Goal: Task Accomplishment & Management: Manage account settings

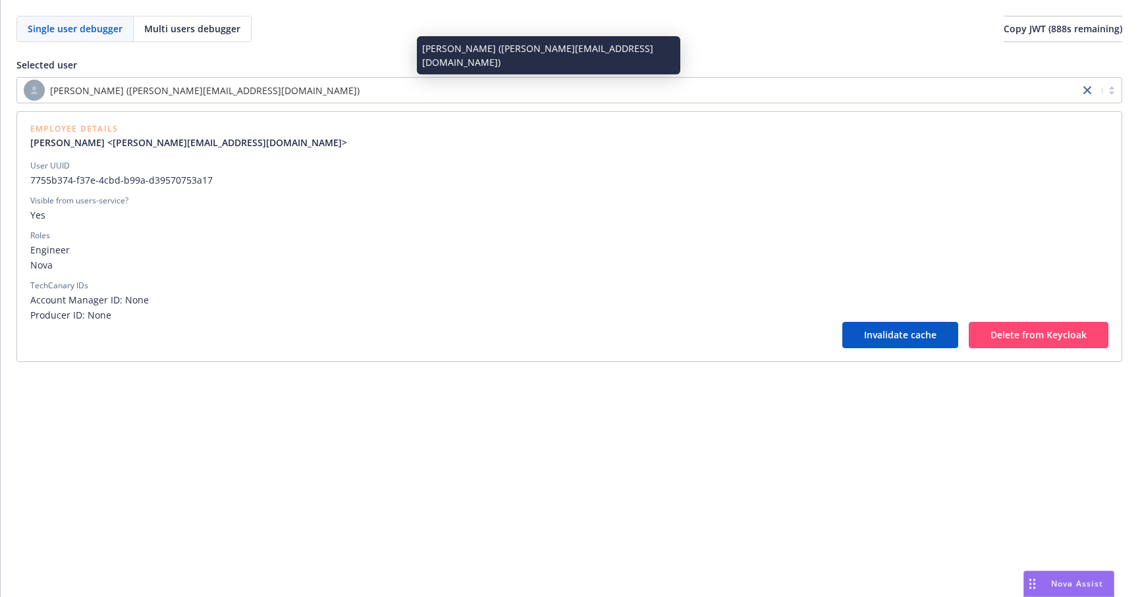
click at [282, 85] on div "[PERSON_NAME] ([PERSON_NAME][EMAIL_ADDRESS][DOMAIN_NAME])" at bounding box center [548, 90] width 1049 height 21
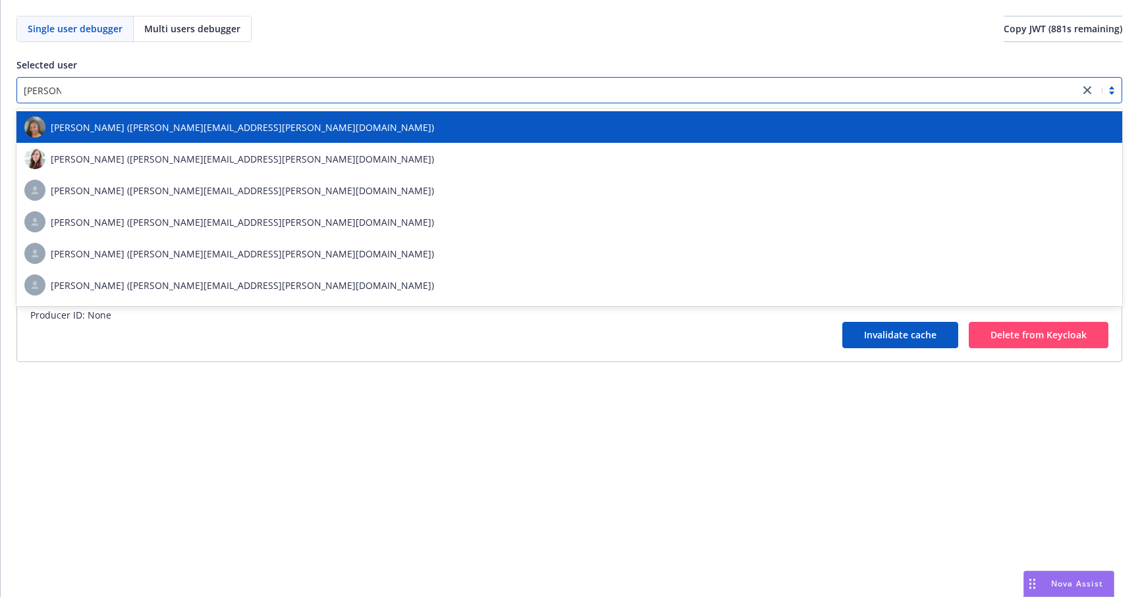
type input "[PERSON_NAME]"
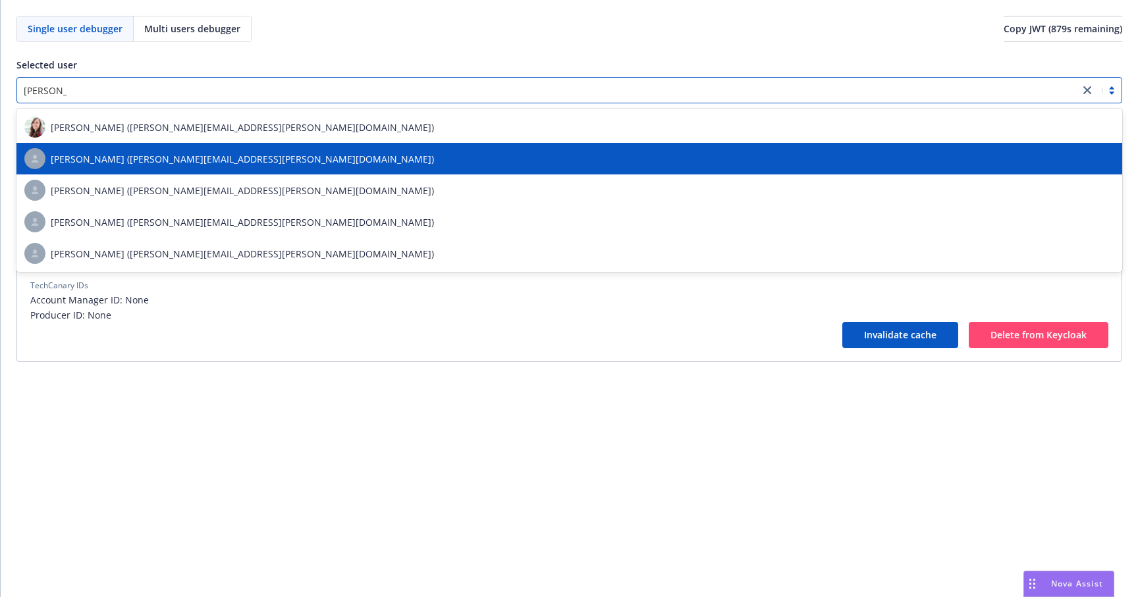
click at [220, 171] on div "[PERSON_NAME] ([PERSON_NAME][EMAIL_ADDRESS][PERSON_NAME][DOMAIN_NAME])" at bounding box center [569, 159] width 1106 height 32
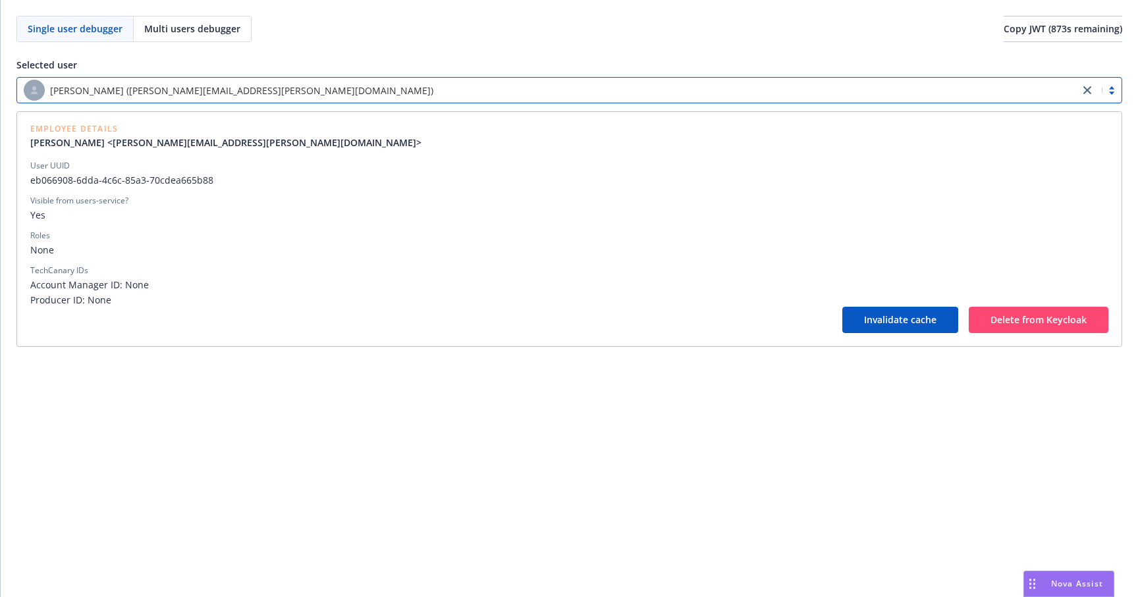
click at [38, 246] on span "None" at bounding box center [569, 250] width 1078 height 14
click at [39, 248] on span "None" at bounding box center [569, 250] width 1078 height 14
click at [39, 233] on div "Roles" at bounding box center [40, 236] width 20 height 12
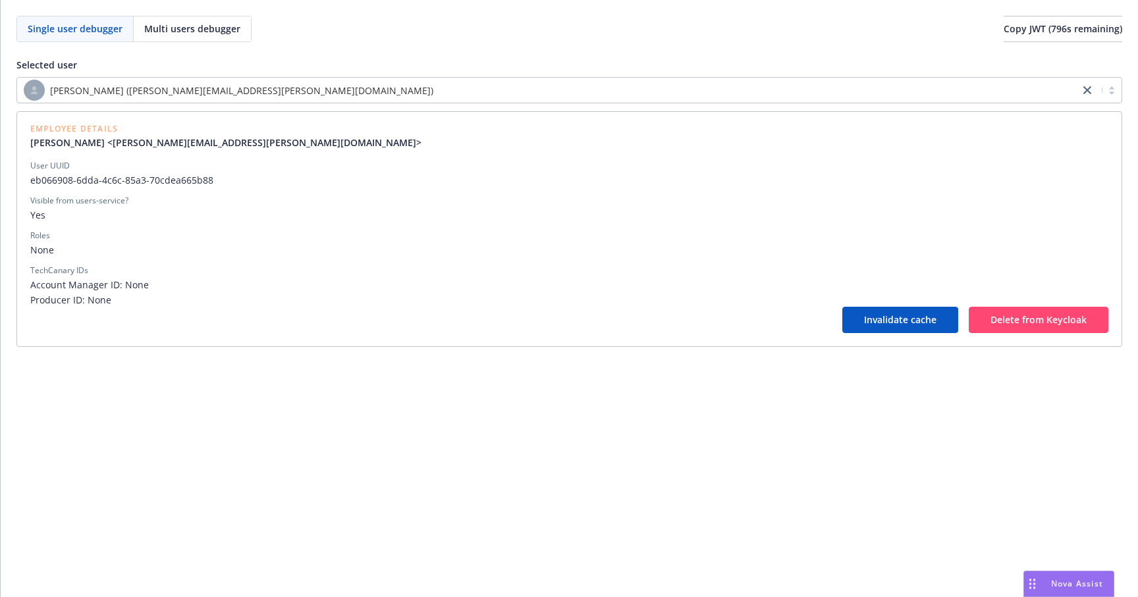
click at [186, 99] on div "[PERSON_NAME] ([PERSON_NAME][EMAIL_ADDRESS][PERSON_NAME][DOMAIN_NAME])" at bounding box center [548, 90] width 1049 height 21
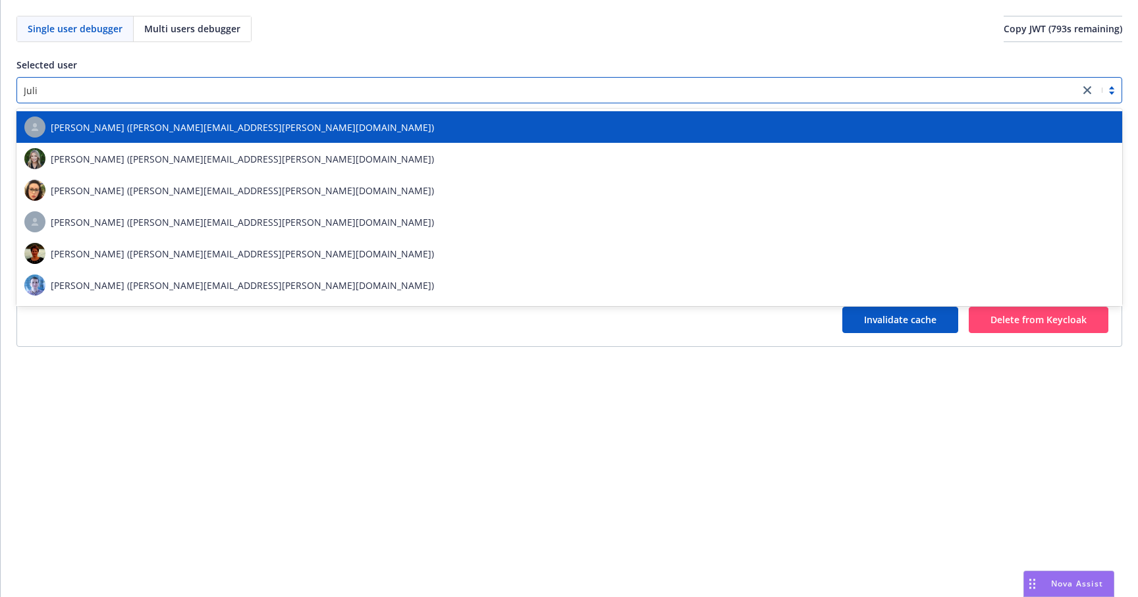
type input "[PERSON_NAME]"
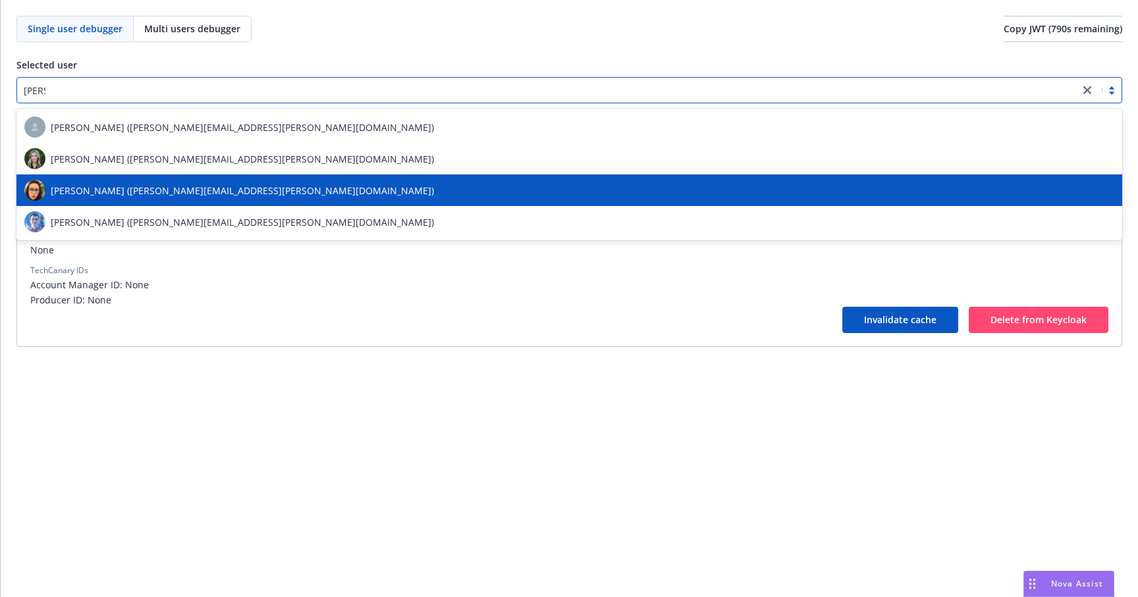
click at [153, 194] on span "[PERSON_NAME] ([PERSON_NAME][EMAIL_ADDRESS][PERSON_NAME][DOMAIN_NAME])" at bounding box center [242, 191] width 383 height 14
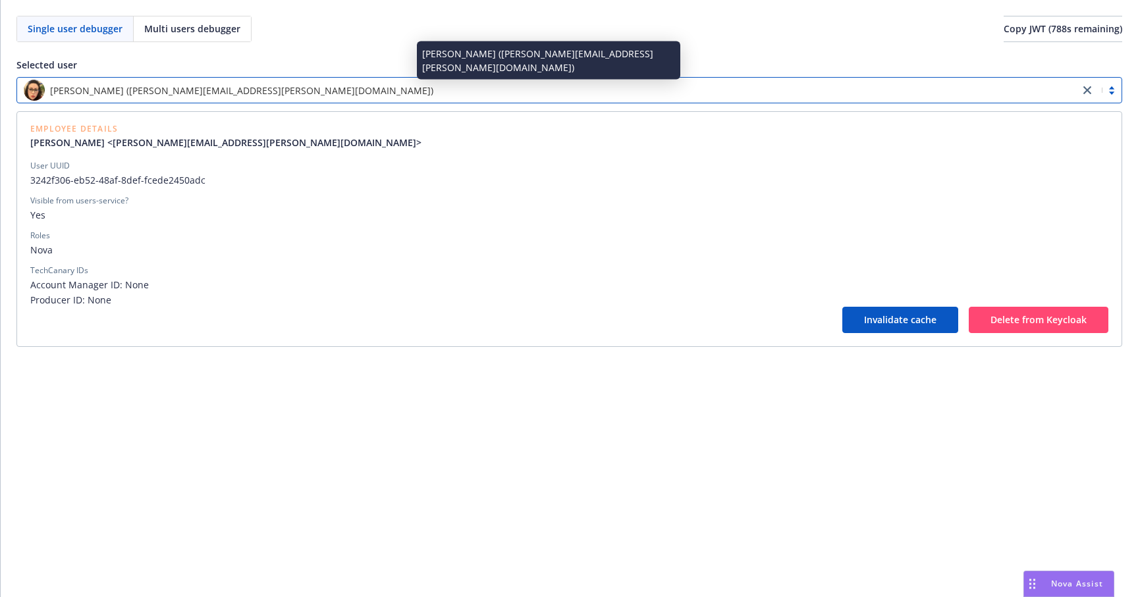
click at [189, 88] on span "[PERSON_NAME] ([PERSON_NAME][EMAIL_ADDRESS][PERSON_NAME][DOMAIN_NAME])" at bounding box center [241, 91] width 383 height 14
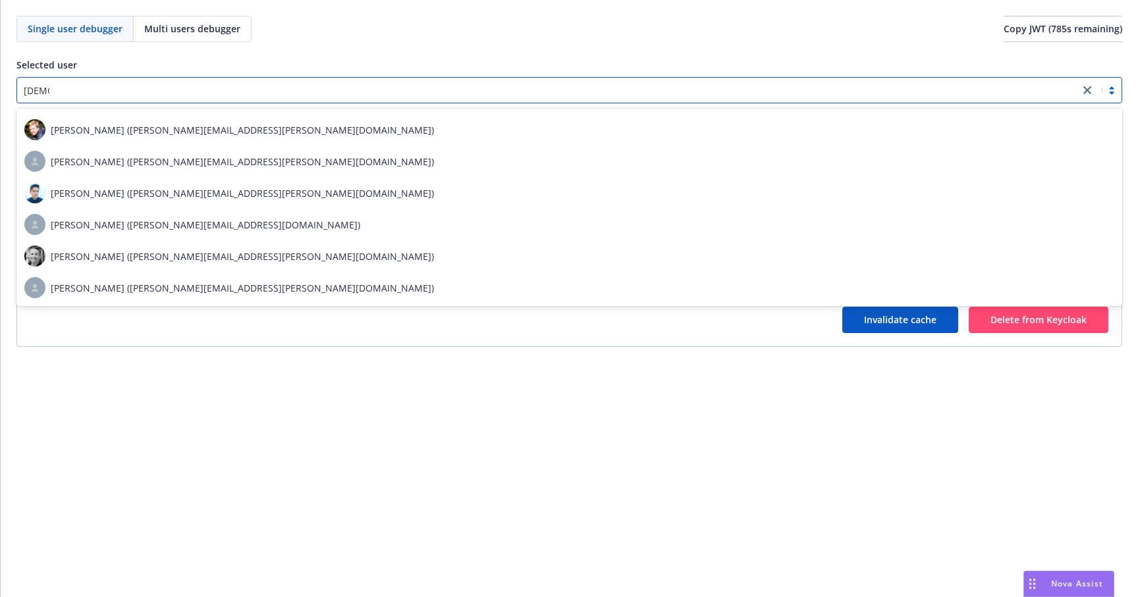
scroll to position [29, 0]
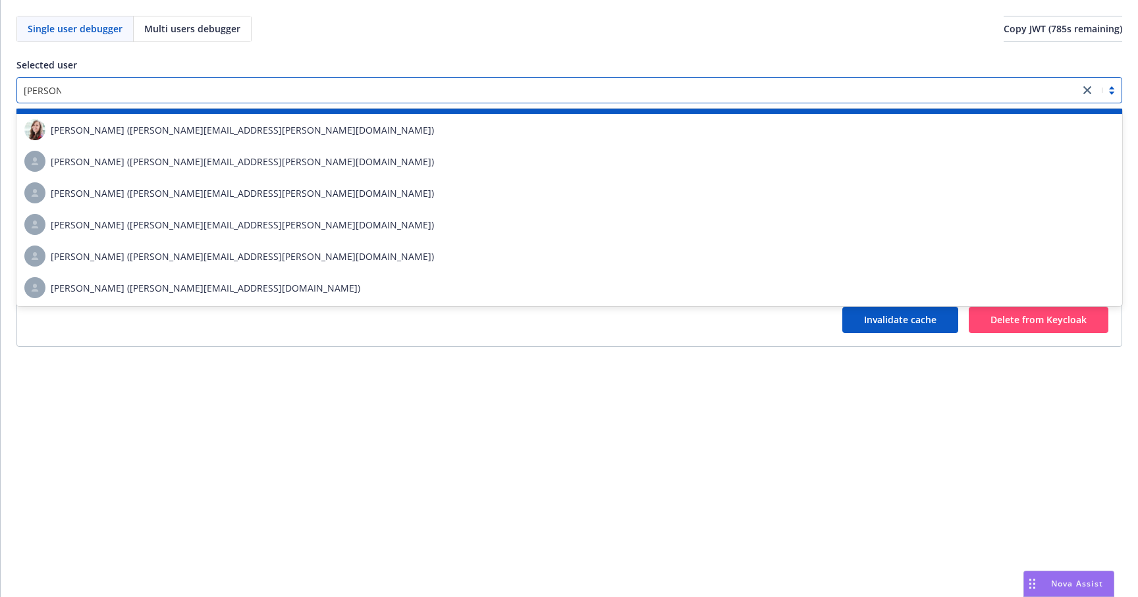
type input "[PERSON_NAME]"
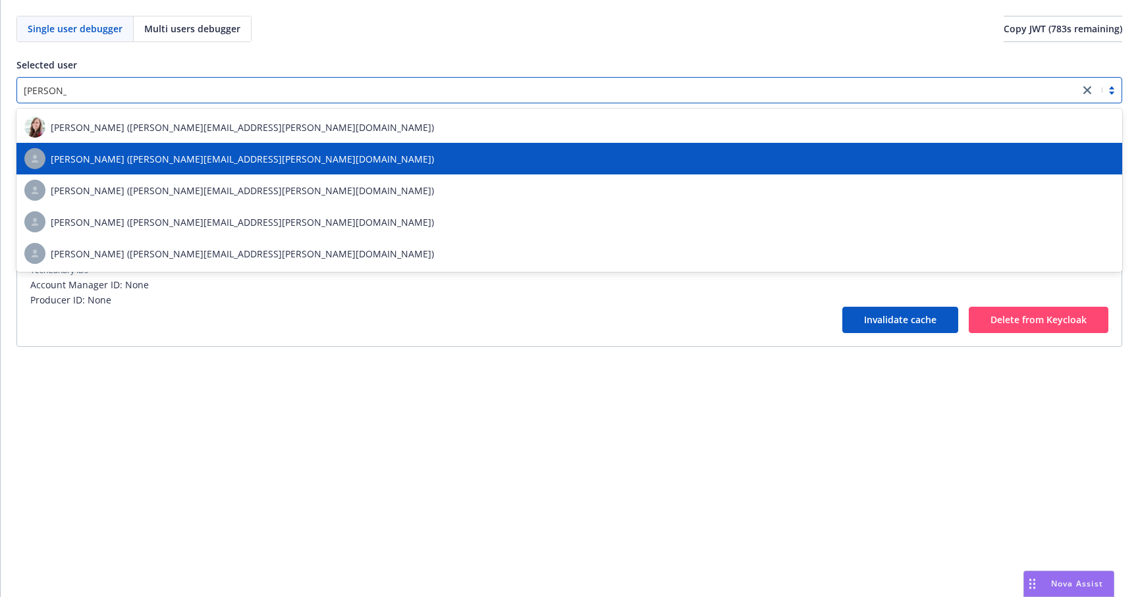
click at [196, 159] on span "[PERSON_NAME] ([PERSON_NAME][EMAIL_ADDRESS][PERSON_NAME][DOMAIN_NAME])" at bounding box center [242, 159] width 383 height 14
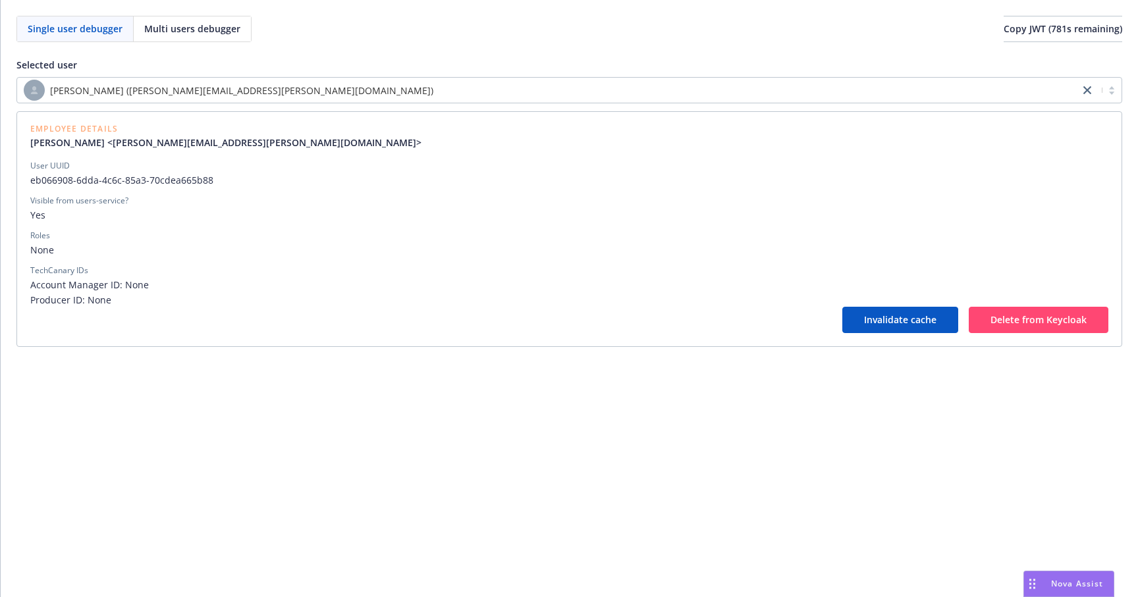
click at [226, 209] on span "Yes" at bounding box center [569, 215] width 1078 height 14
click at [42, 179] on span "eb066908-6dda-4c6c-85a3-70cdea665b88" at bounding box center [569, 180] width 1078 height 14
drag, startPoint x: 42, startPoint y: 179, endPoint x: 148, endPoint y: 177, distance: 105.4
click at [148, 177] on span "eb066908-6dda-4c6c-85a3-70cdea665b88" at bounding box center [569, 180] width 1078 height 14
copy span "eb066908-6dda-4c6c-85a3-70cdea665b88"
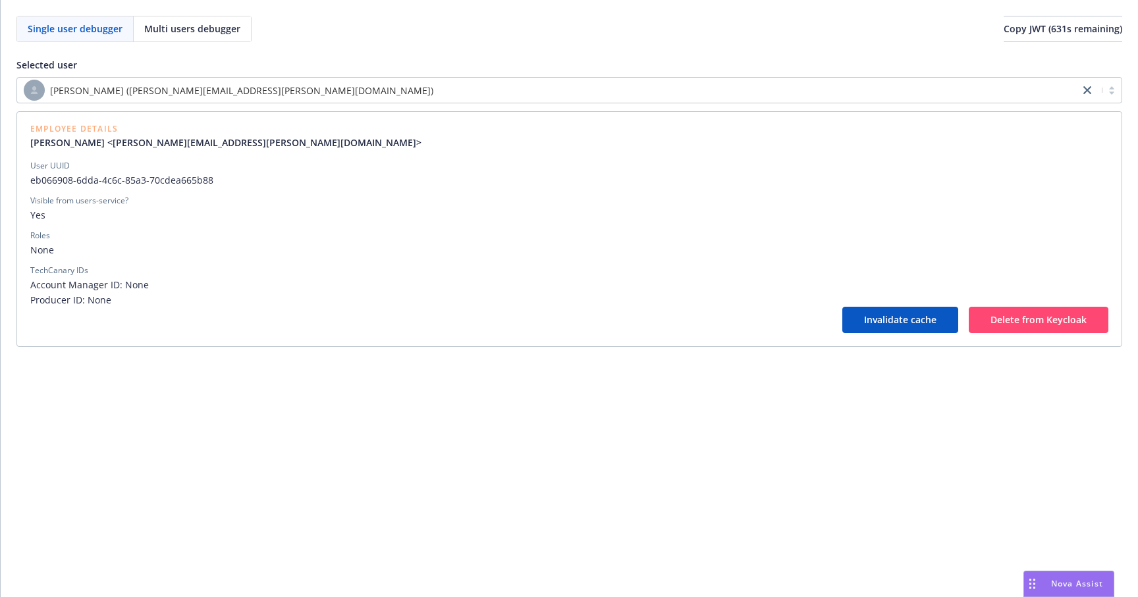
click at [36, 179] on span "eb066908-6dda-4c6c-85a3-70cdea665b88" at bounding box center [569, 180] width 1078 height 14
drag, startPoint x: 36, startPoint y: 179, endPoint x: 158, endPoint y: 181, distance: 121.9
click at [158, 181] on span "eb066908-6dda-4c6c-85a3-70cdea665b88" at bounding box center [569, 180] width 1078 height 14
copy span "eb066908-6dda-4c6c-85a3-70cdea665b88"
